Goal: Task Accomplishment & Management: Use online tool/utility

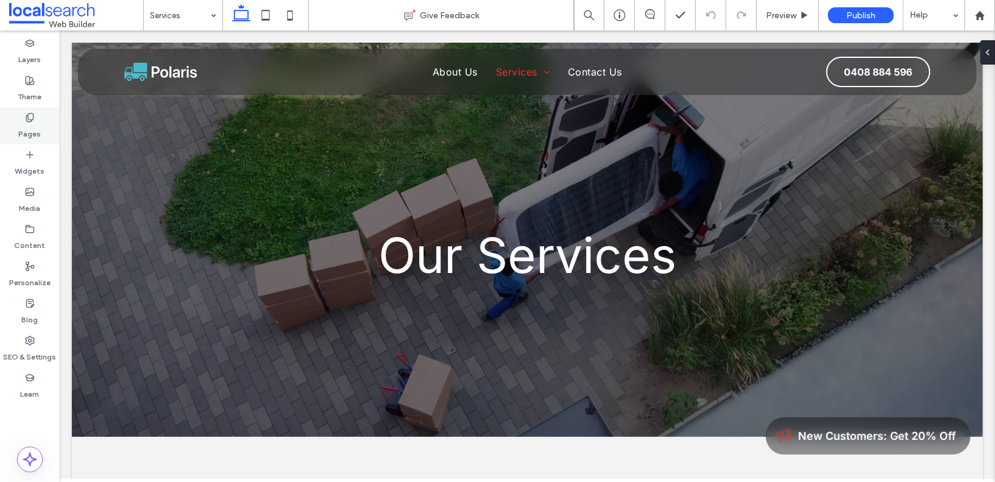
click at [40, 113] on div "Pages" at bounding box center [30, 125] width 60 height 37
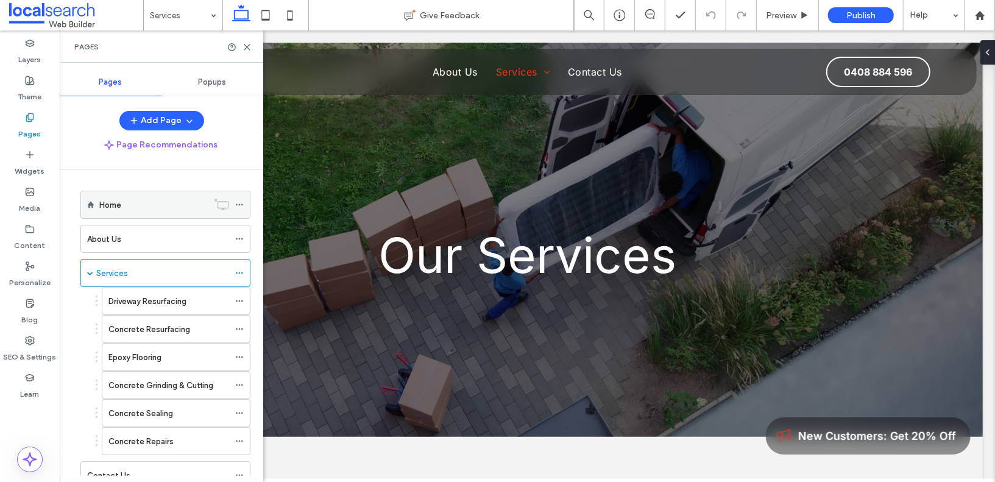
click at [166, 212] on div "Home" at bounding box center [153, 204] width 108 height 27
click at [249, 48] on div at bounding box center [497, 241] width 995 height 482
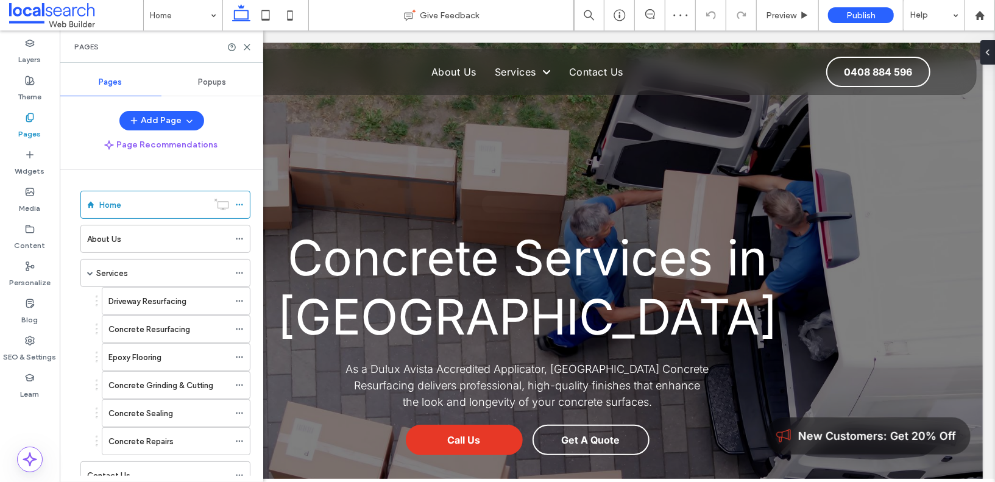
scroll to position [568, 0]
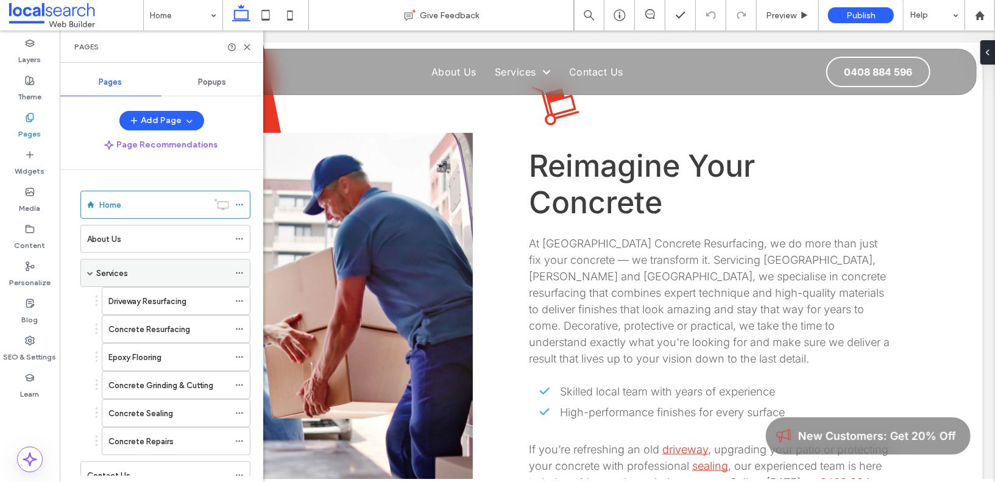
click at [167, 267] on div "Services" at bounding box center [162, 273] width 133 height 13
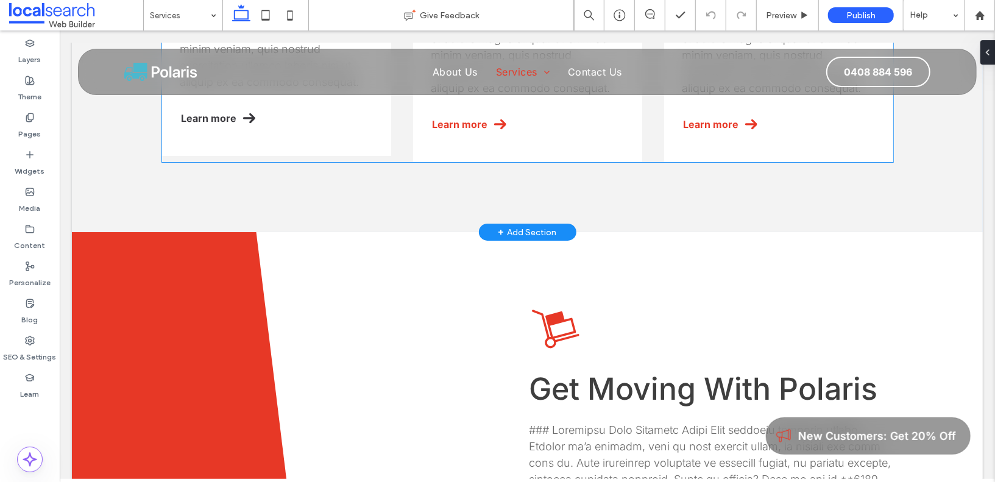
scroll to position [519, 0]
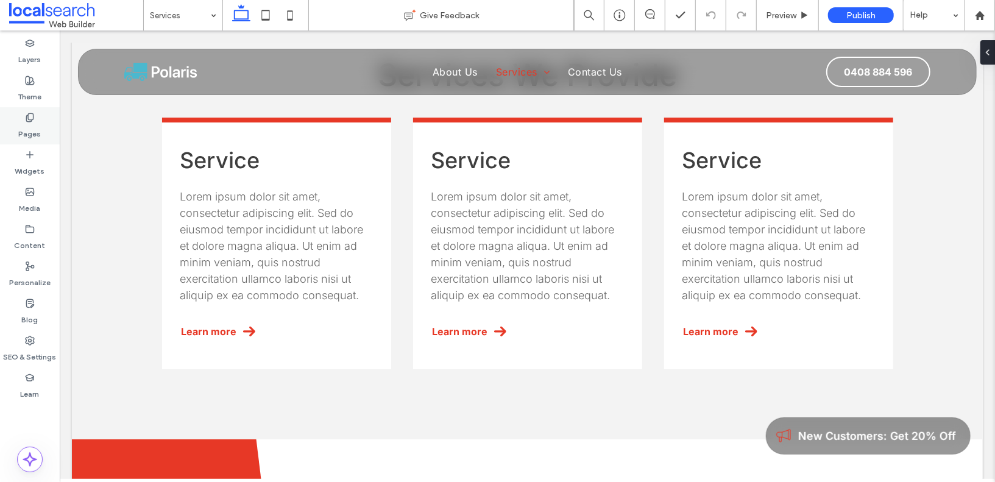
click at [28, 126] on label "Pages" at bounding box center [30, 130] width 23 height 17
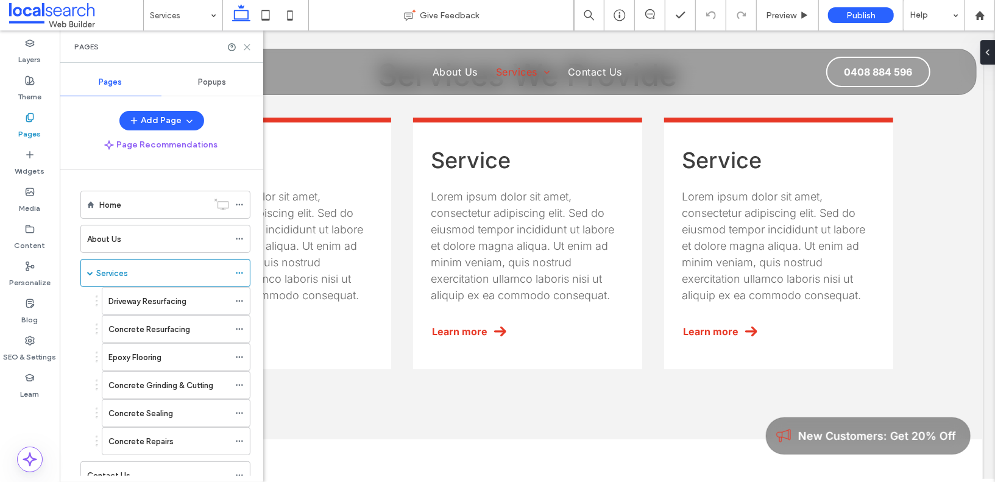
click at [246, 44] on icon at bounding box center [247, 47] width 9 height 9
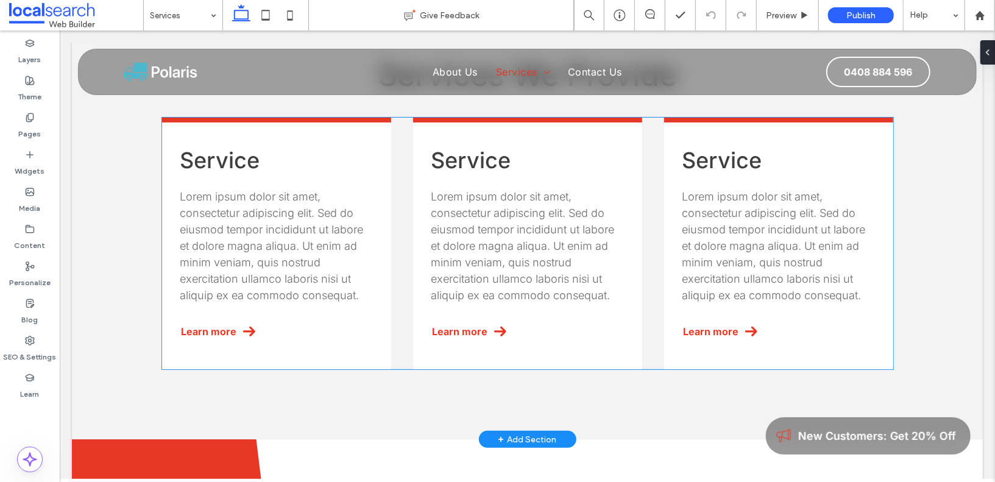
click at [400, 147] on div "Service Lorem ipsum dolor sit amet, consectetur adipiscing elit. Sed do eiusmod…" at bounding box center [527, 243] width 731 height 252
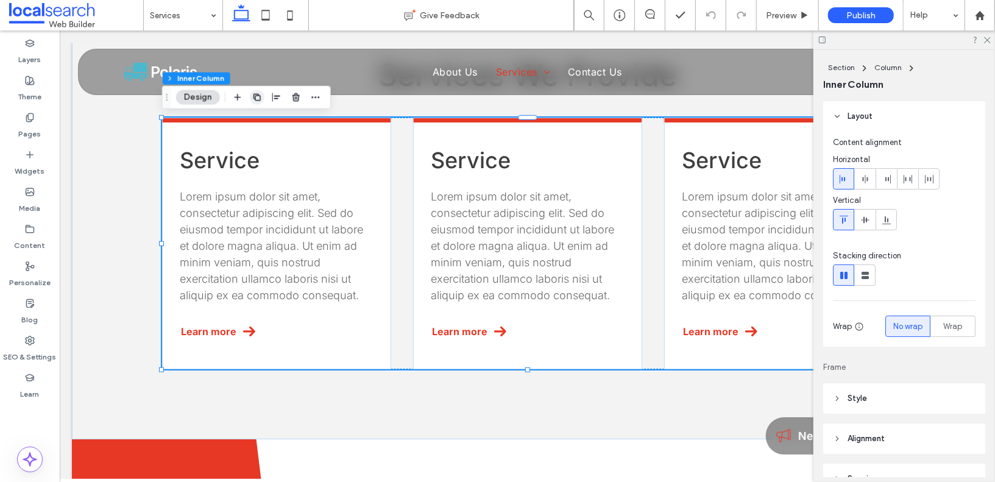
click at [257, 96] on icon "button" at bounding box center [257, 98] width 10 height 10
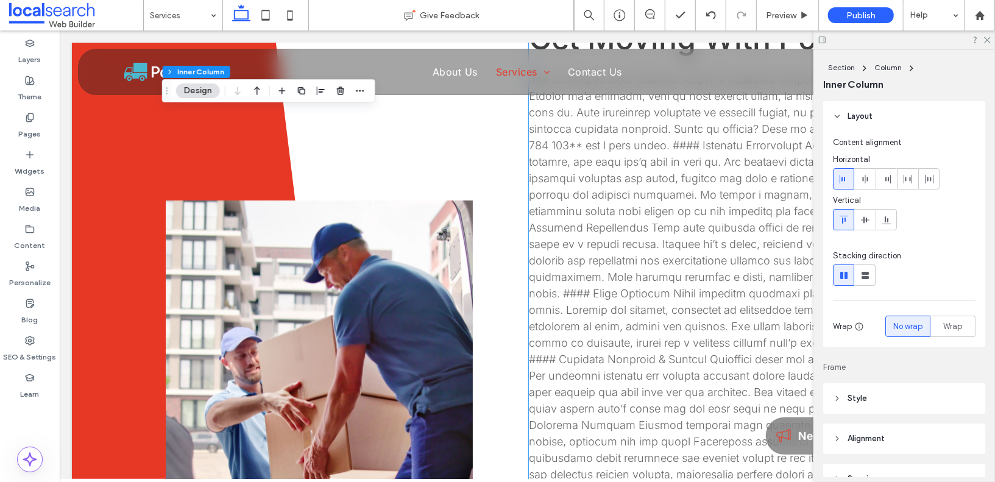
scroll to position [1349, 0]
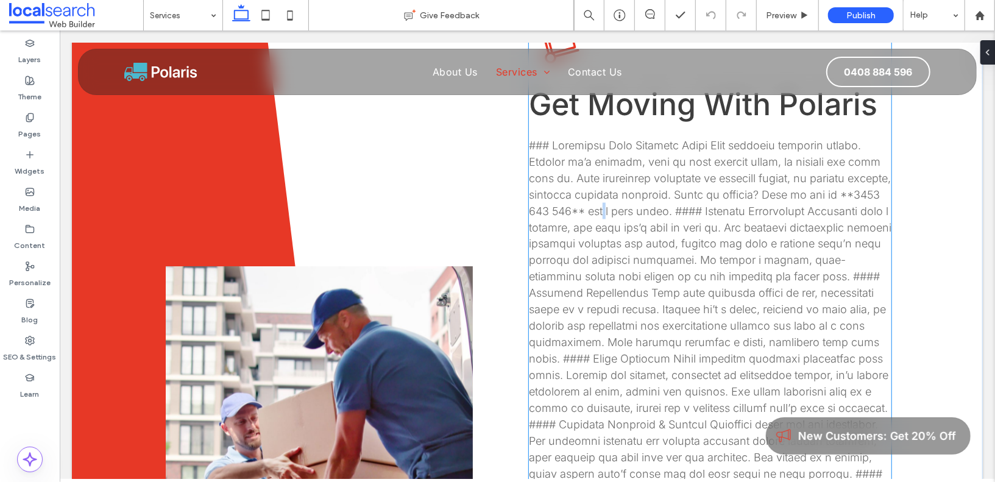
click at [582, 261] on span at bounding box center [709, 391] width 363 height 506
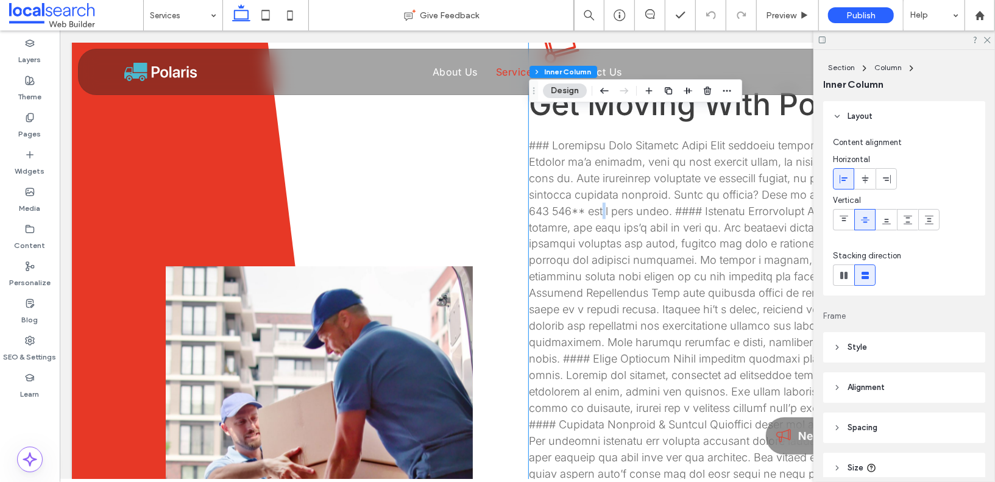
click at [582, 261] on span at bounding box center [709, 391] width 363 height 506
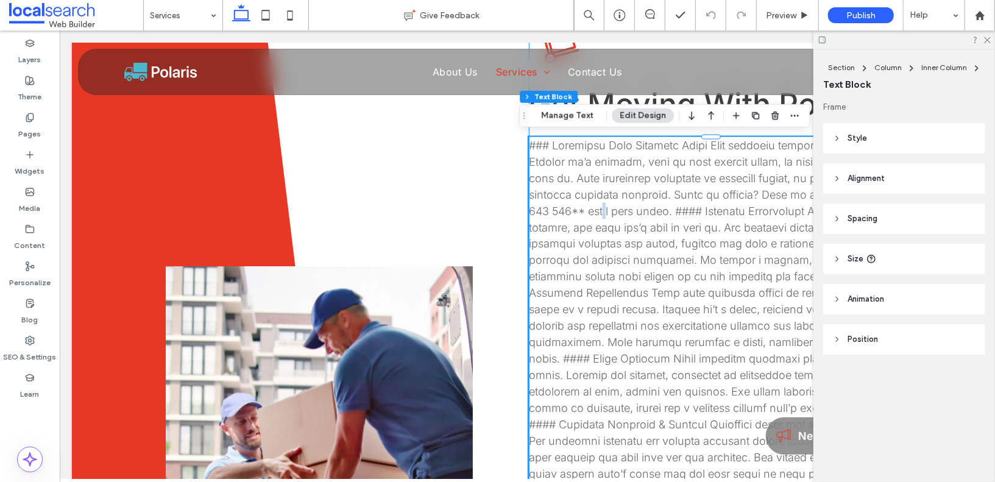
click at [629, 235] on p at bounding box center [709, 392] width 363 height 510
click at [984, 42] on icon at bounding box center [987, 39] width 8 height 8
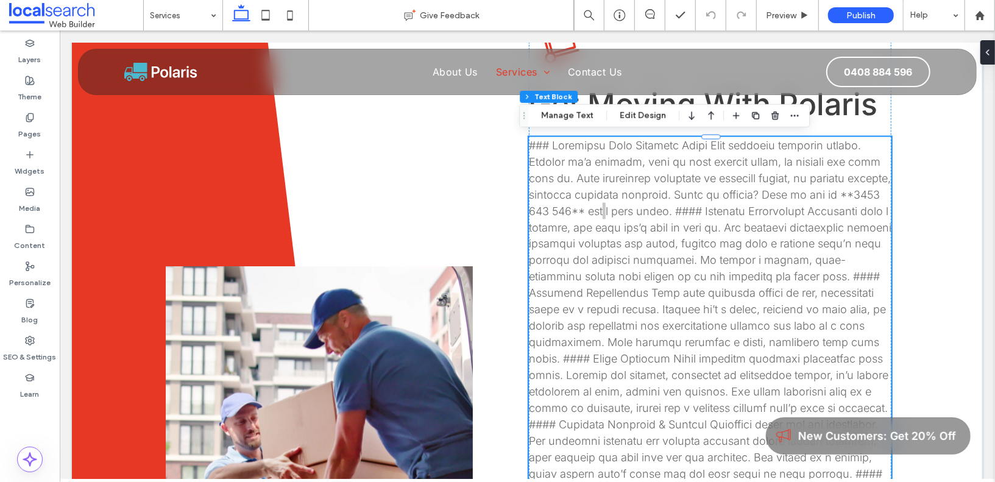
click at [729, 208] on span at bounding box center [709, 391] width 363 height 506
click at [625, 182] on span at bounding box center [709, 391] width 363 height 506
click at [591, 167] on p at bounding box center [709, 392] width 363 height 510
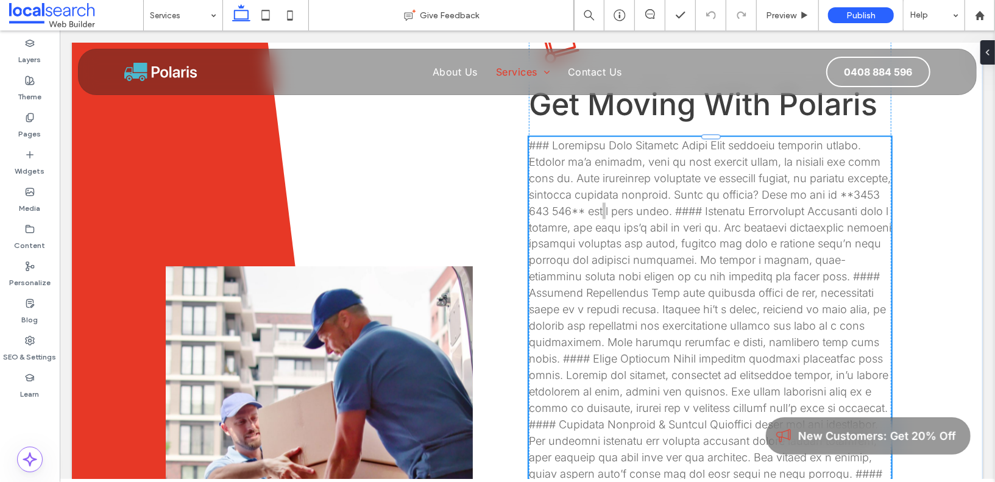
click at [591, 167] on p at bounding box center [709, 392] width 363 height 510
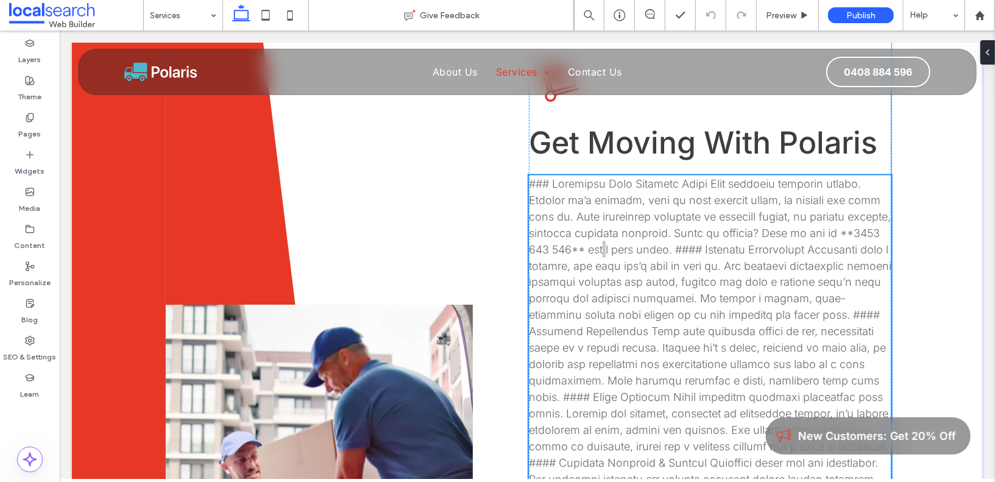
scroll to position [1238, 0]
click at [637, 183] on span at bounding box center [709, 430] width 363 height 506
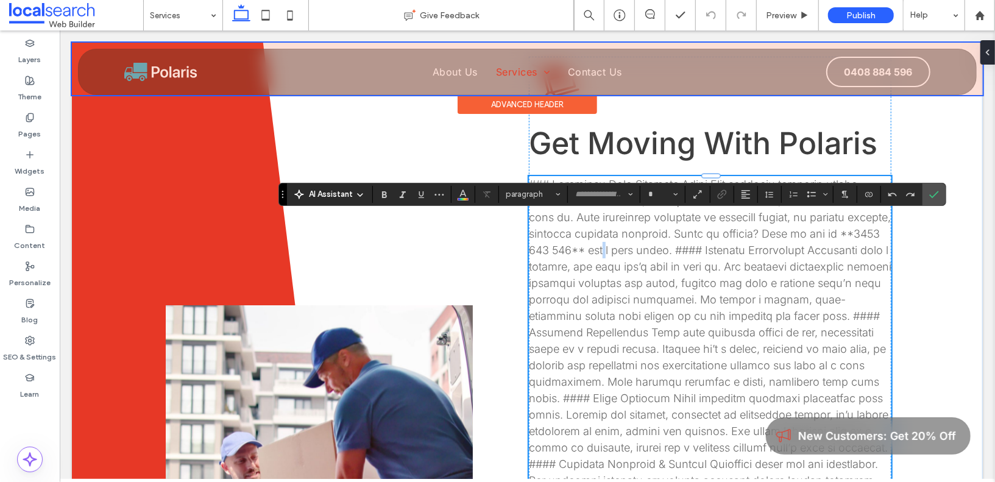
type input "*****"
type input "**"
